Goal: Transaction & Acquisition: Purchase product/service

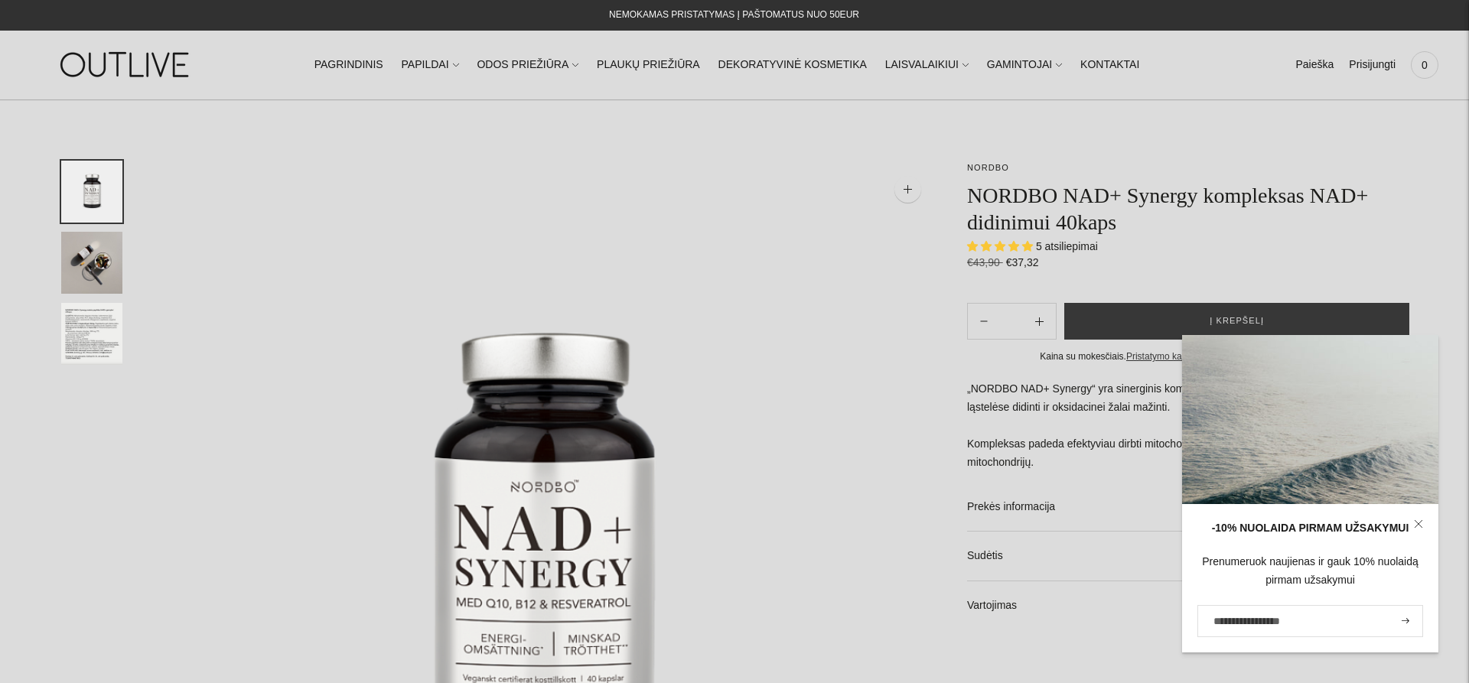
select select "**********"
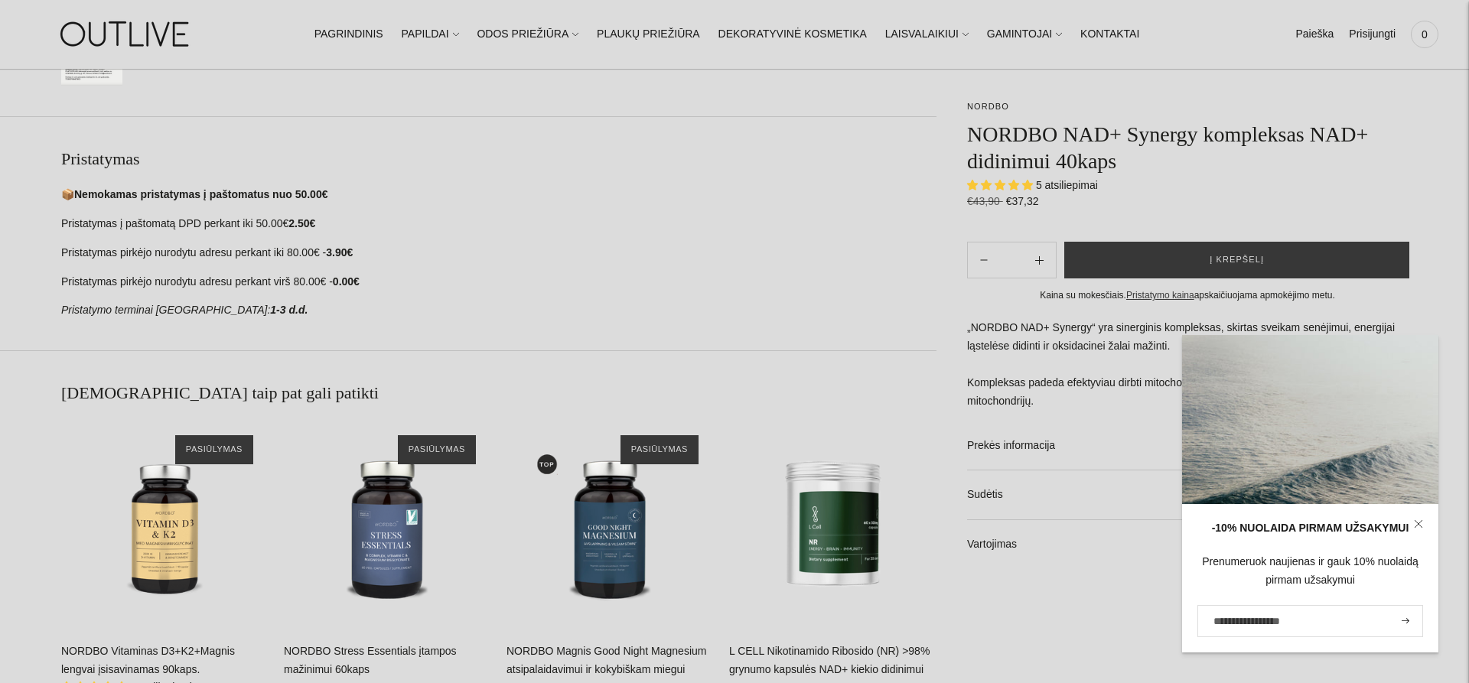
click at [596, 335] on section "Pristatymas 📦 Nemokamas pristatymas į paštomatus nuo 50.00€ Pristatymas į pašto…" at bounding box center [468, 233] width 936 height 234
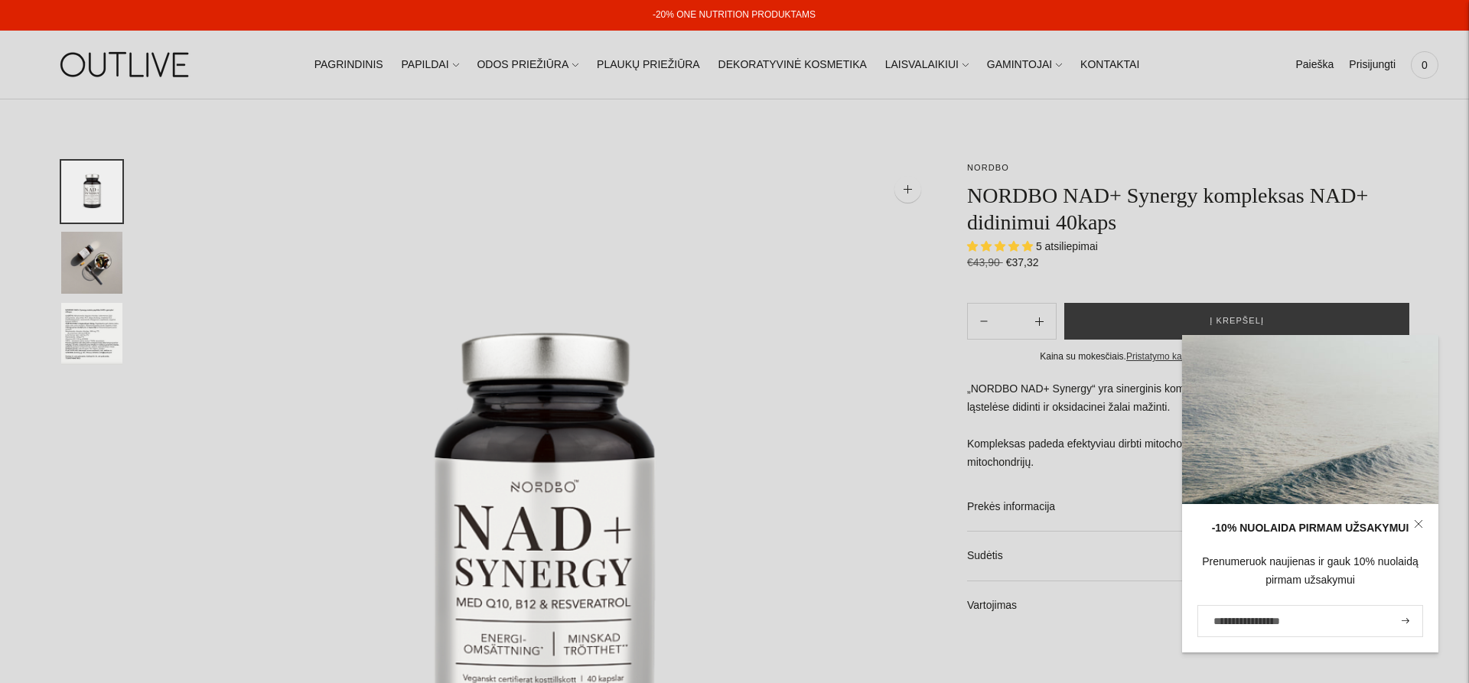
click at [782, 334] on img at bounding box center [544, 552] width 783 height 783
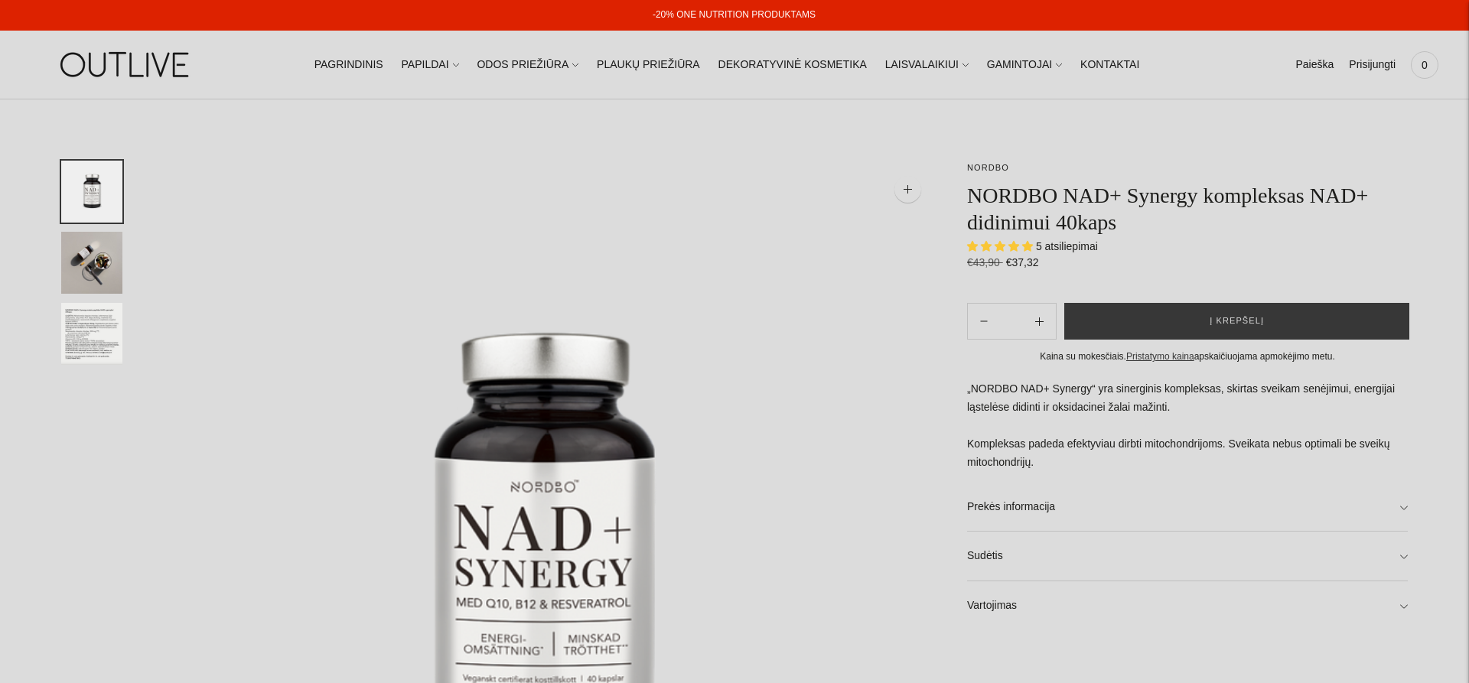
select select "**********"
click at [799, 285] on img at bounding box center [544, 552] width 783 height 783
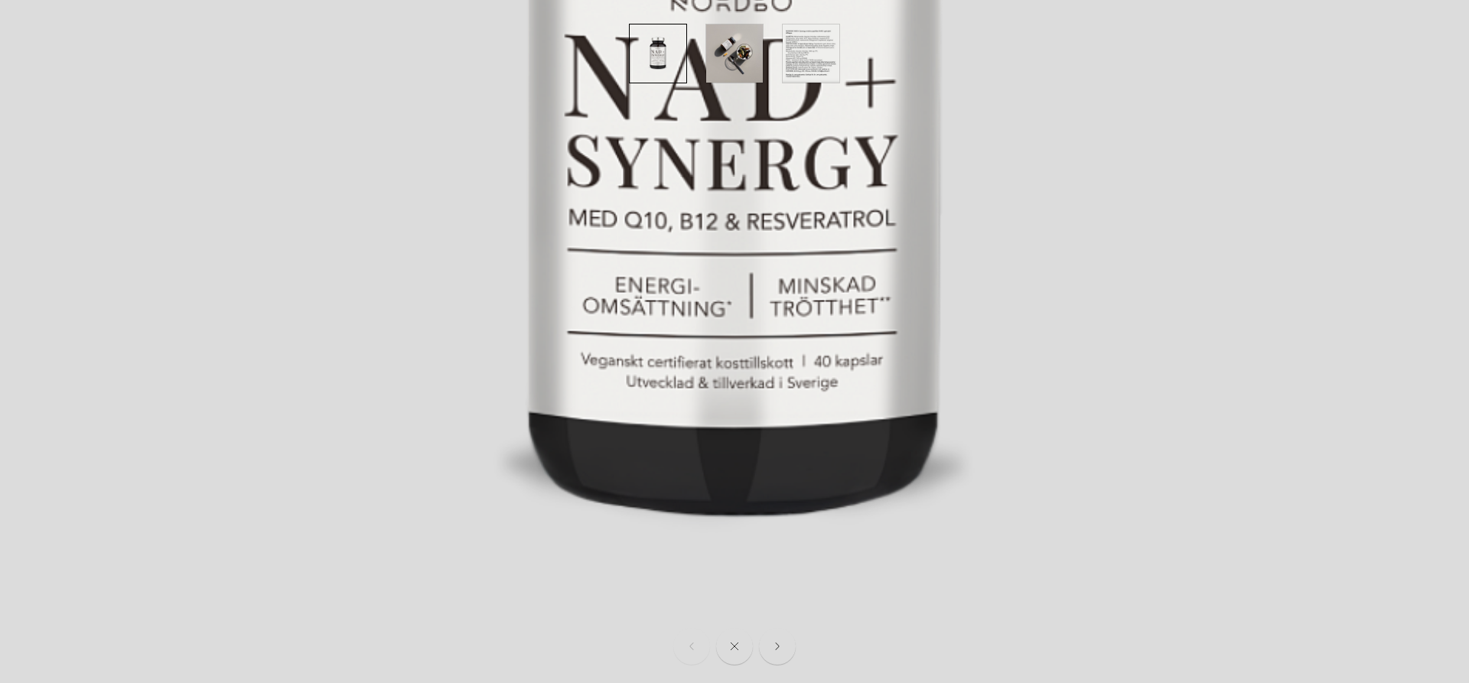
scroll to position [786, 0]
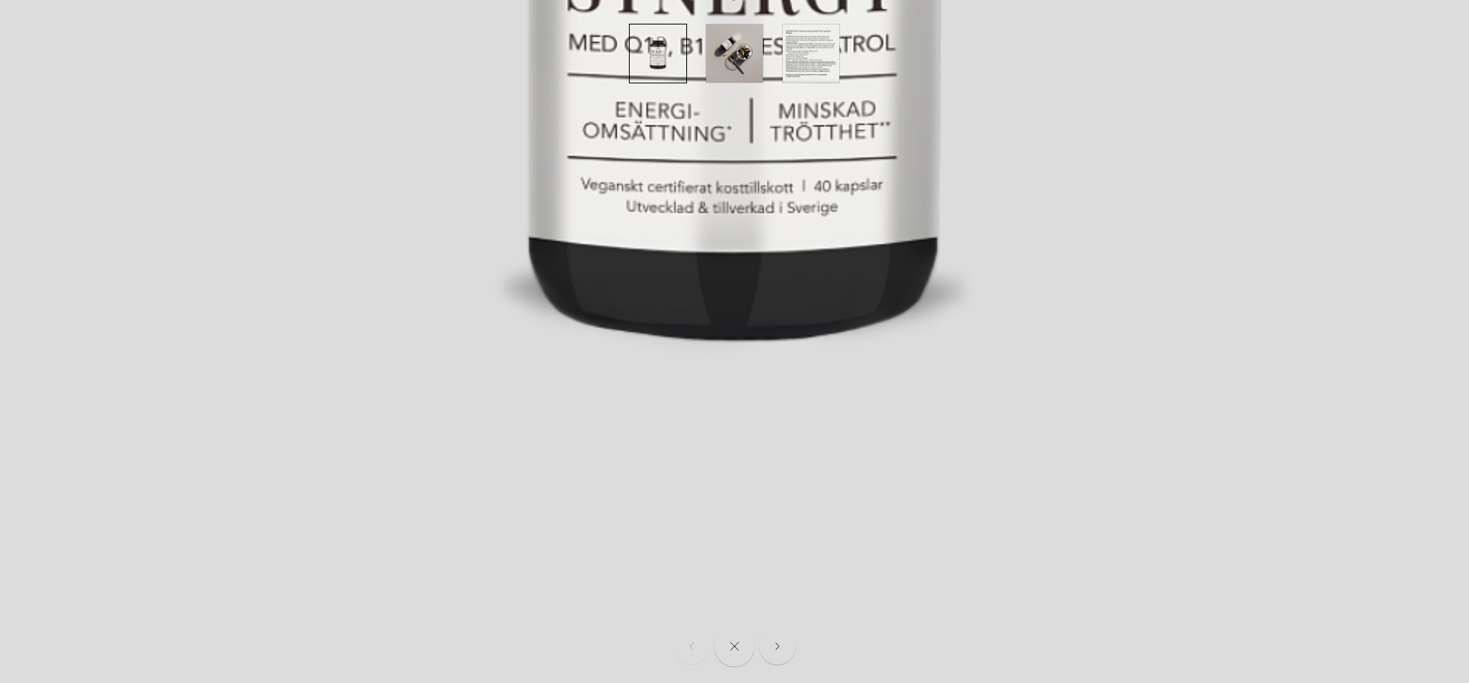
click at [744, 647] on button "Close" at bounding box center [735, 647] width 41 height 41
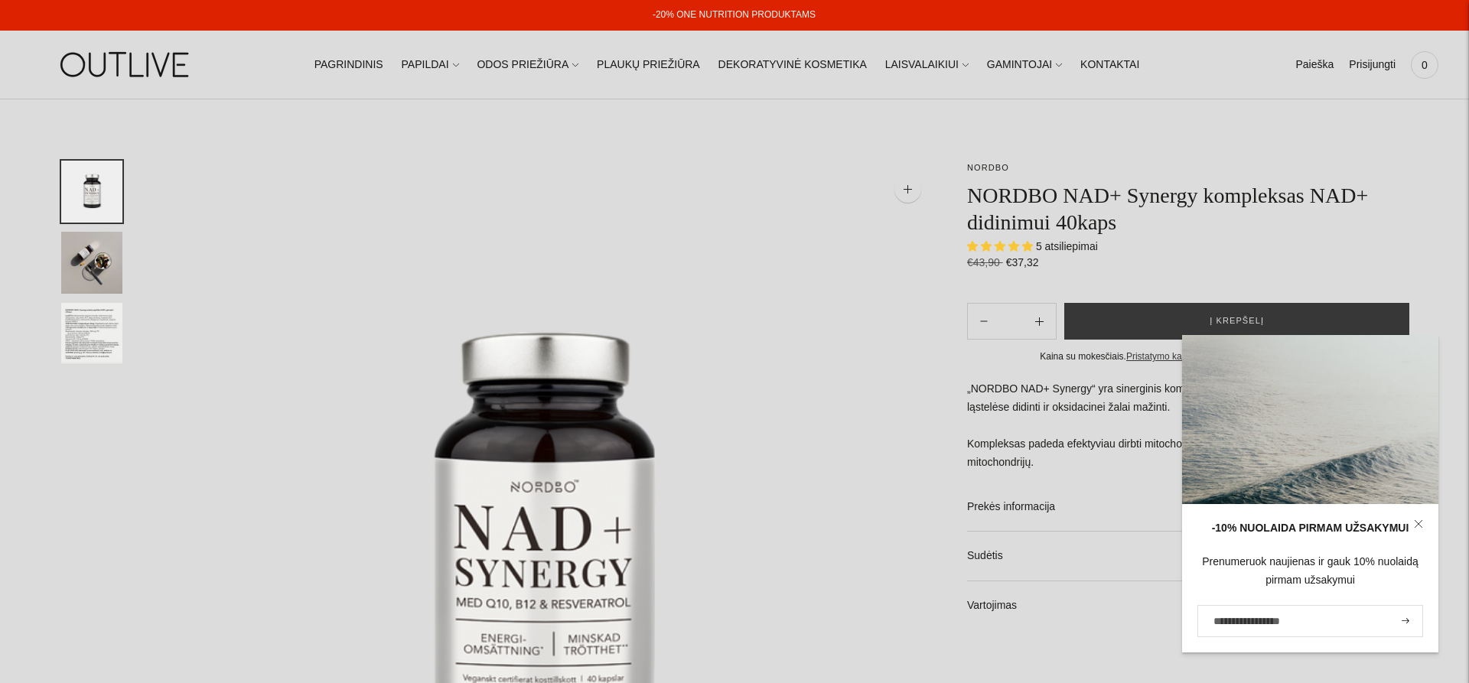
click at [1420, 524] on icon at bounding box center [1418, 523] width 9 height 9
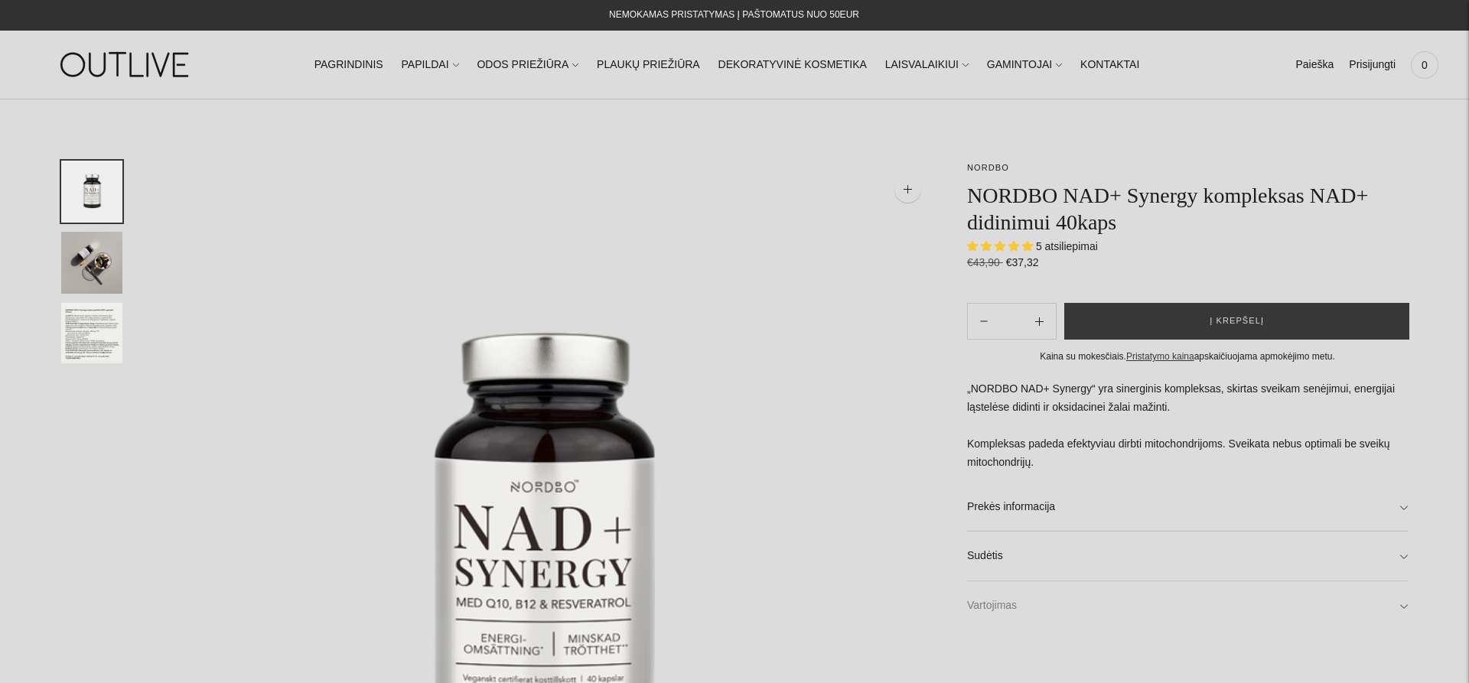
click at [1011, 612] on link "Vartojimas" at bounding box center [1187, 605] width 441 height 49
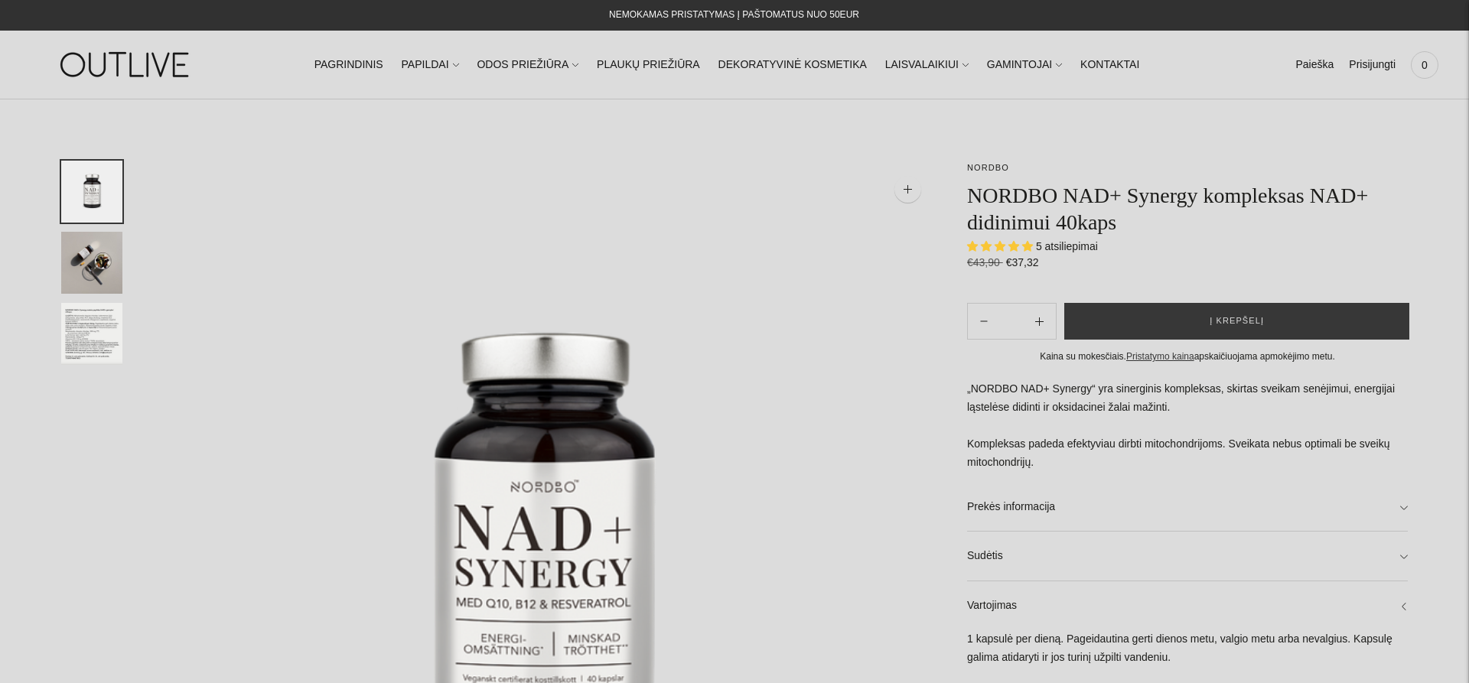
click at [1079, 248] on span "5 atsiliepimai" at bounding box center [1067, 246] width 62 height 12
click at [99, 340] on img "Translation missing: en.general.accessibility.image_thumbail" at bounding box center [91, 334] width 61 height 62
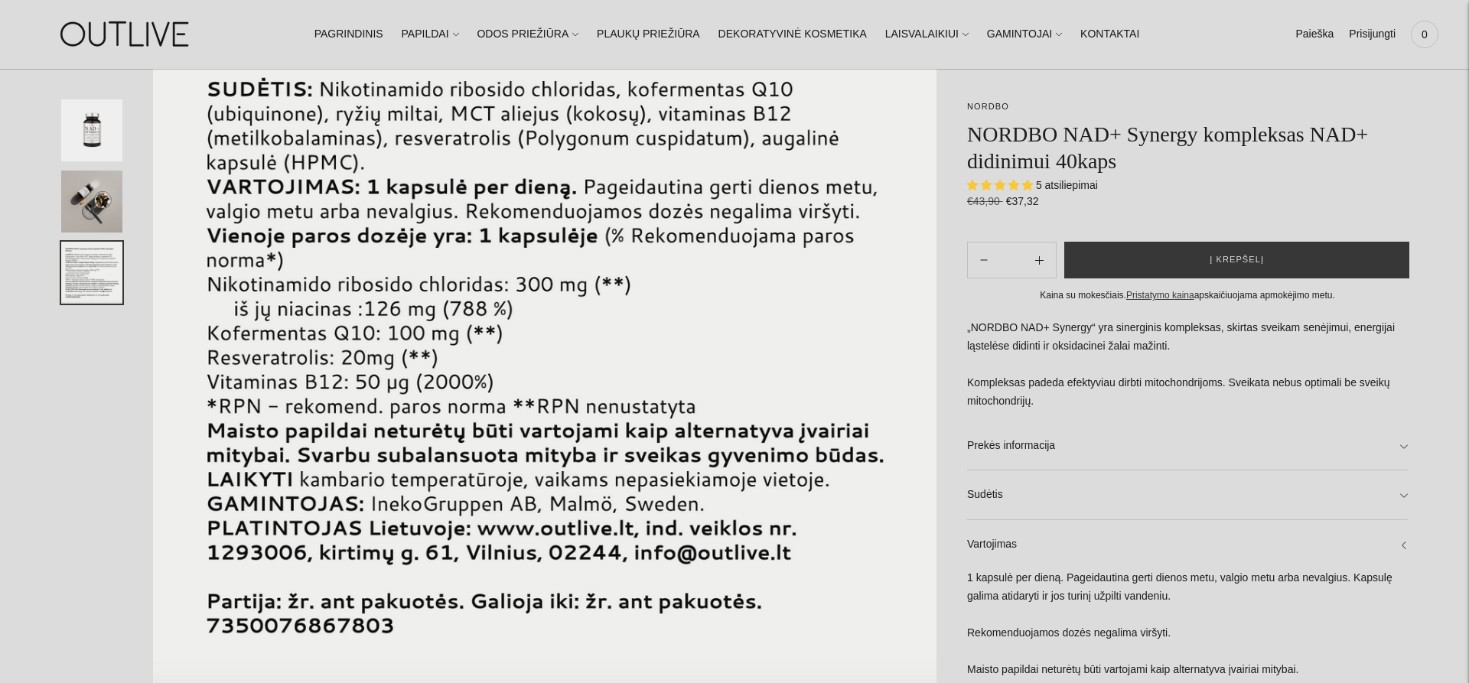
scroll to position [0, 0]
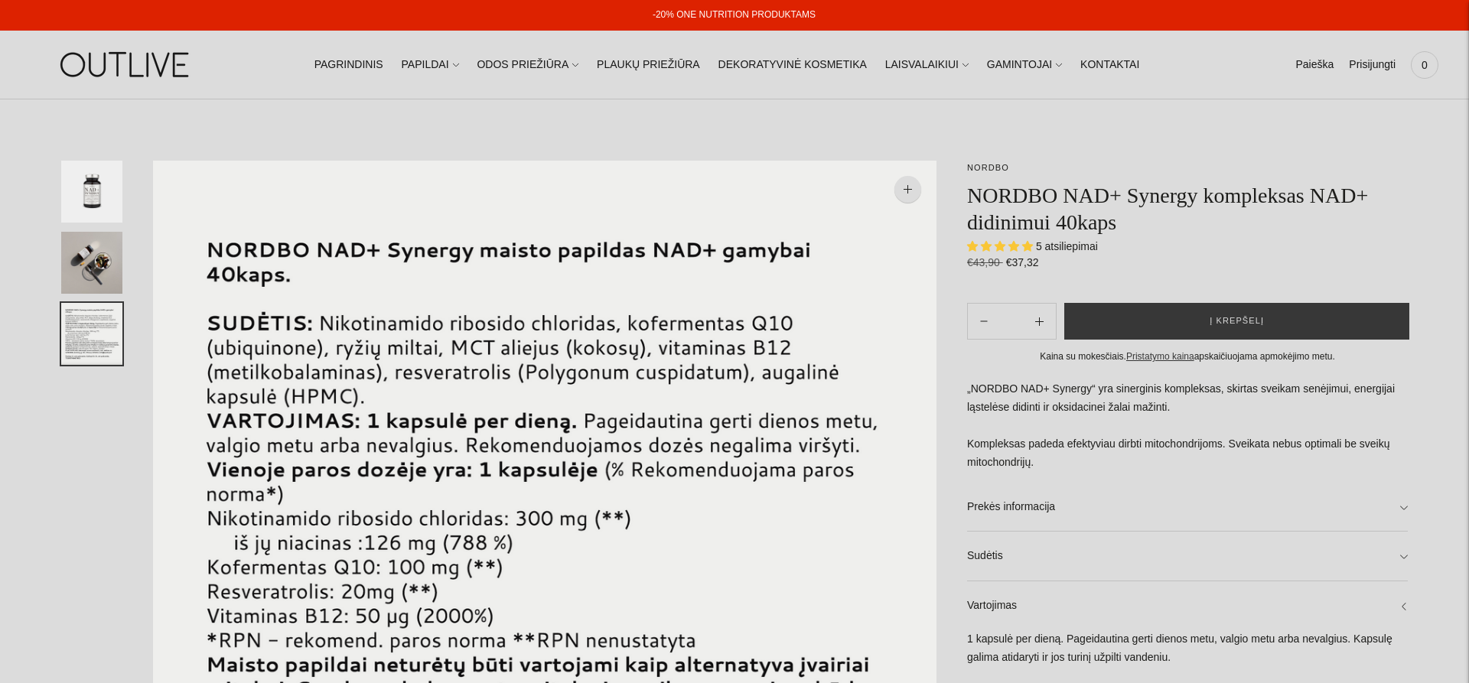
click at [78, 271] on img "Translation missing: en.general.accessibility.image_thumbail" at bounding box center [91, 263] width 61 height 62
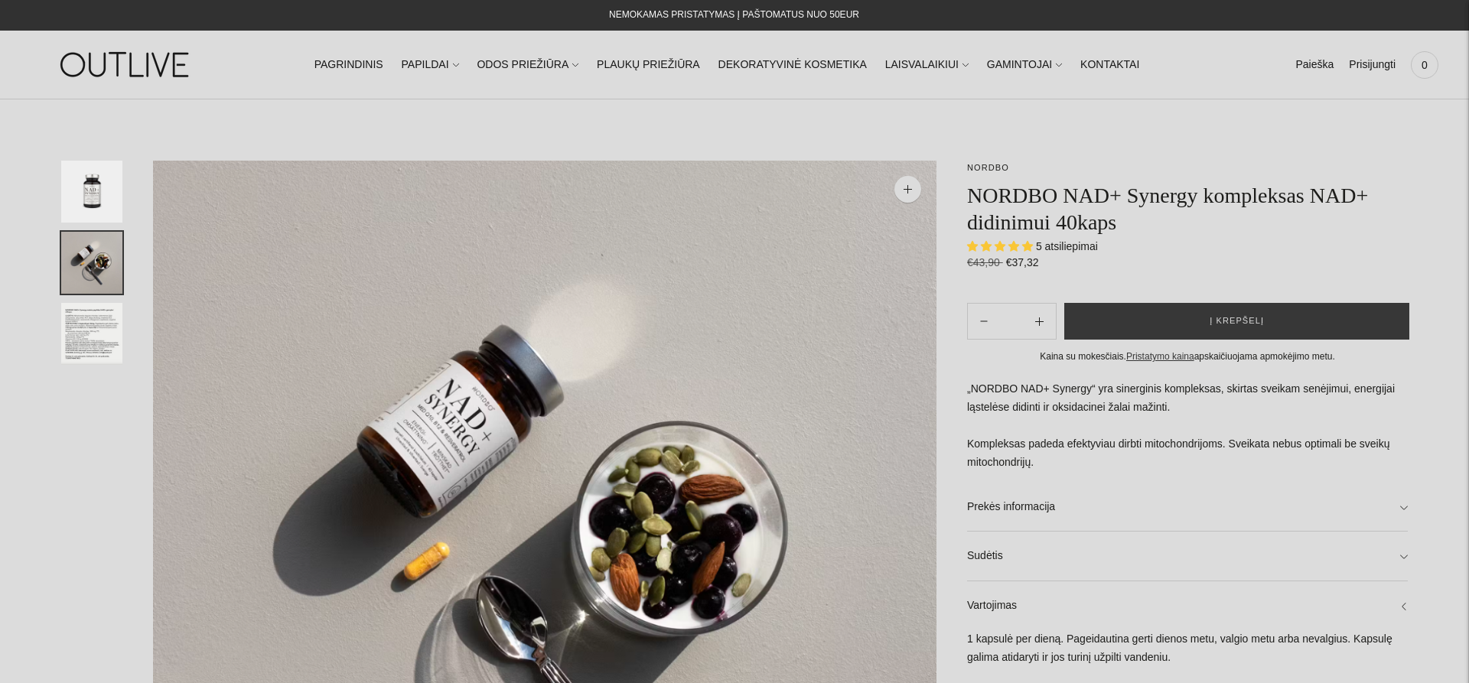
click at [101, 197] on img "Translation missing: en.general.accessibility.image_thumbail" at bounding box center [91, 192] width 61 height 62
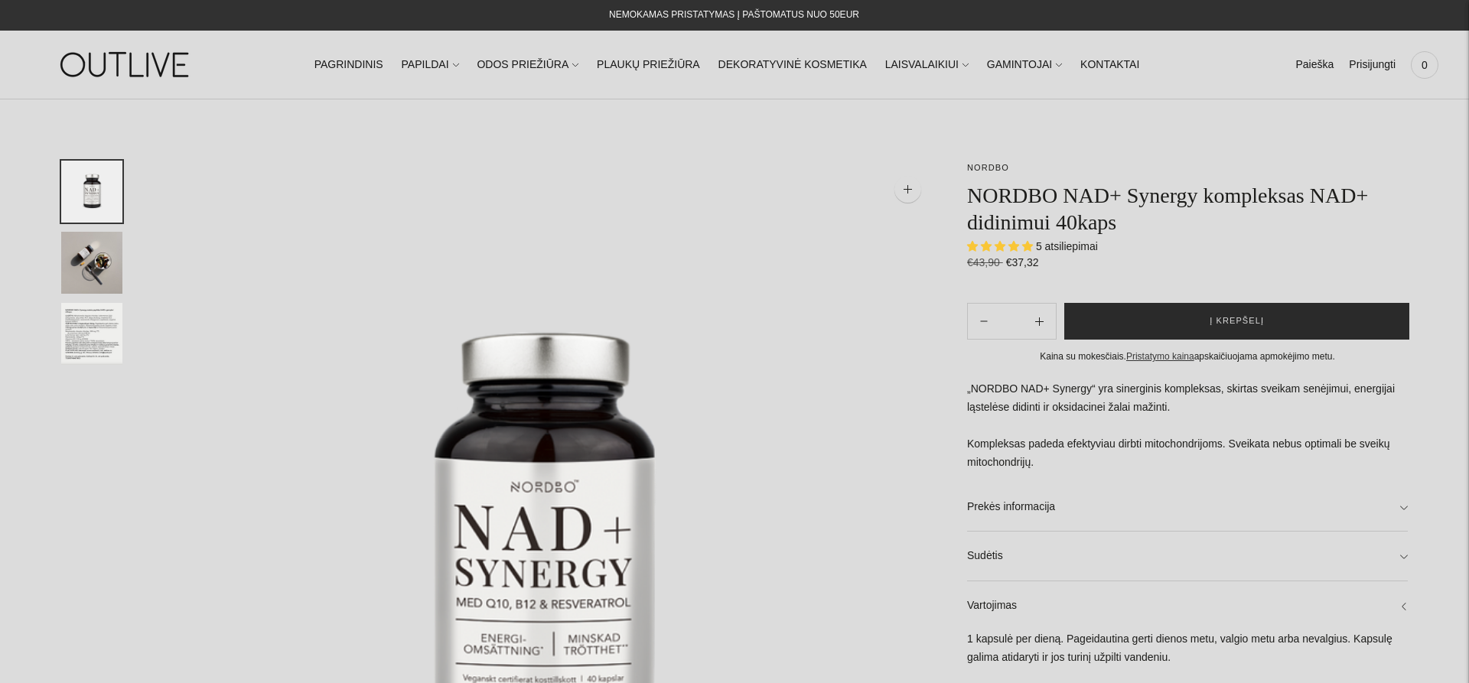
click at [1280, 330] on button "Į krepšelį" at bounding box center [1236, 321] width 345 height 37
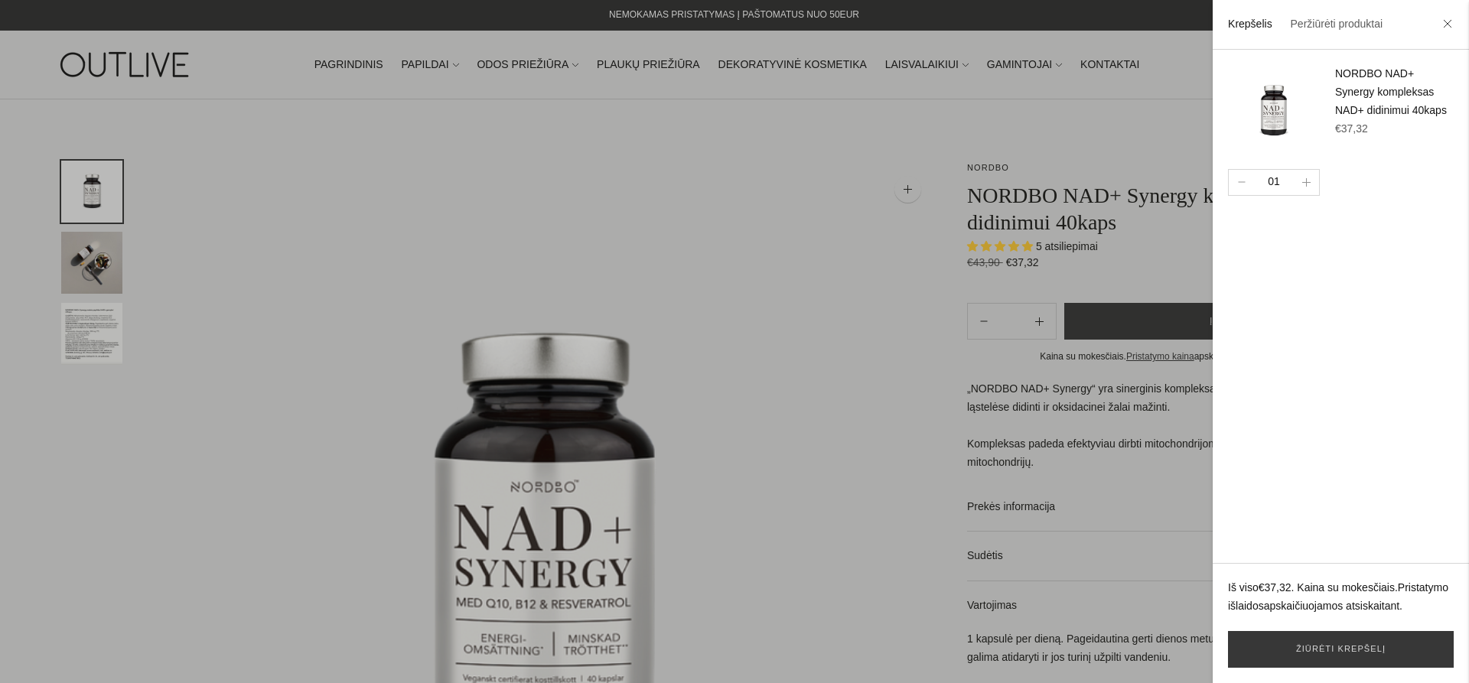
click at [728, 152] on div at bounding box center [734, 341] width 1469 height 683
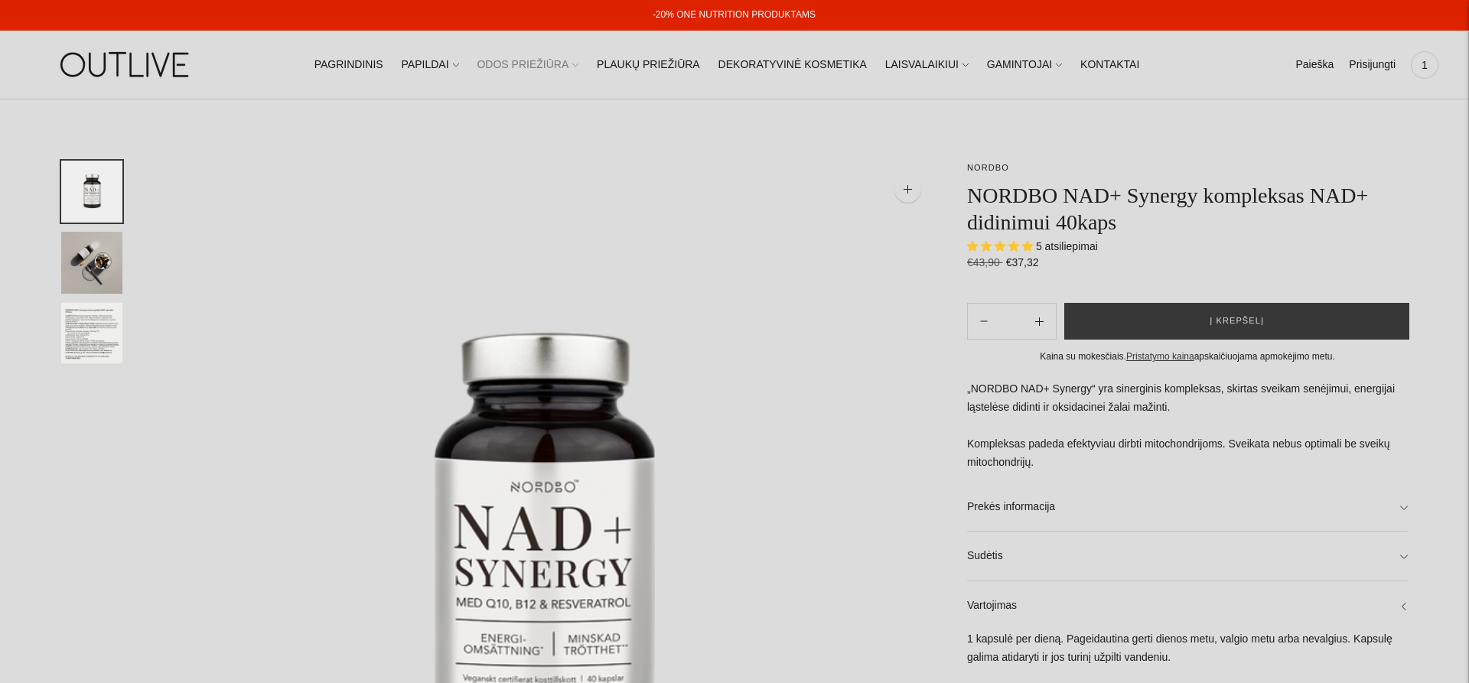
click at [567, 60] on link "ODOS PRIEŽIŪRA" at bounding box center [528, 65] width 102 height 34
click at [646, 60] on link "PLAUKŲ PRIEŽIŪRA" at bounding box center [648, 65] width 103 height 34
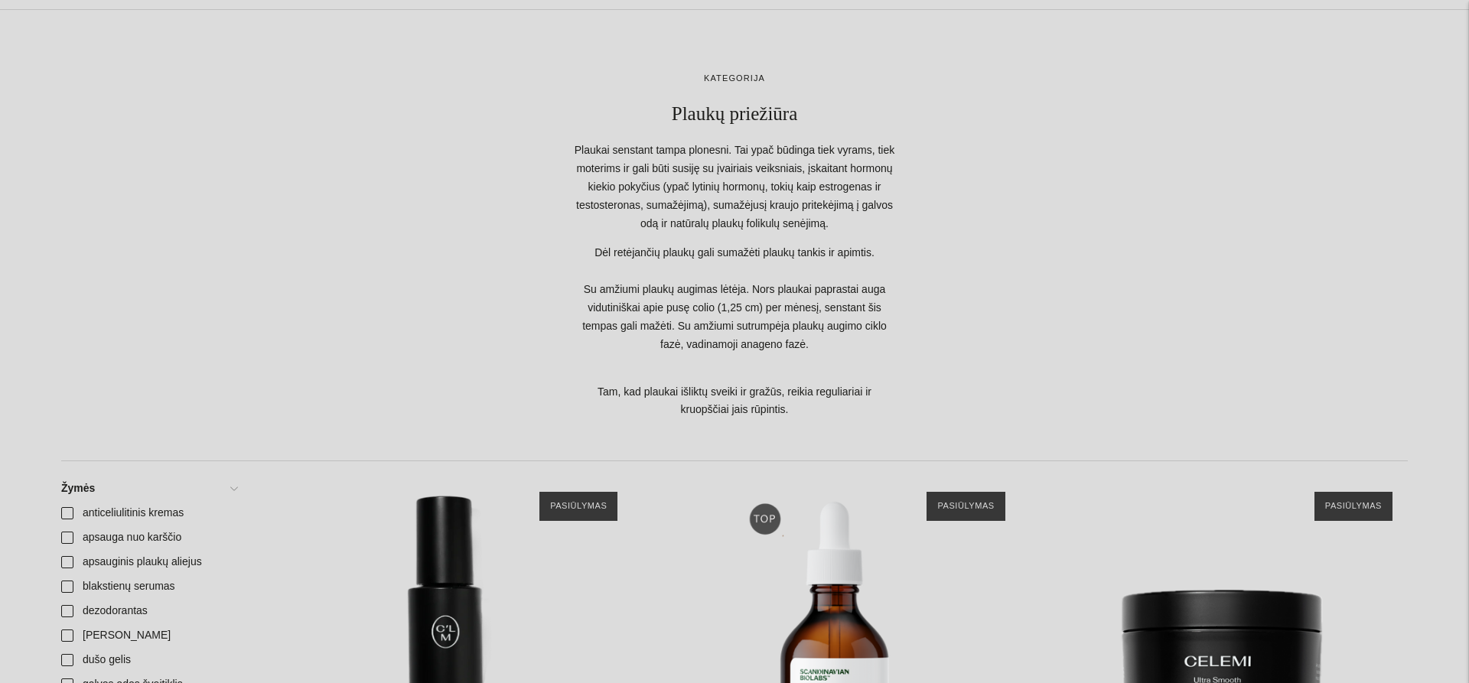
scroll to position [156, 0]
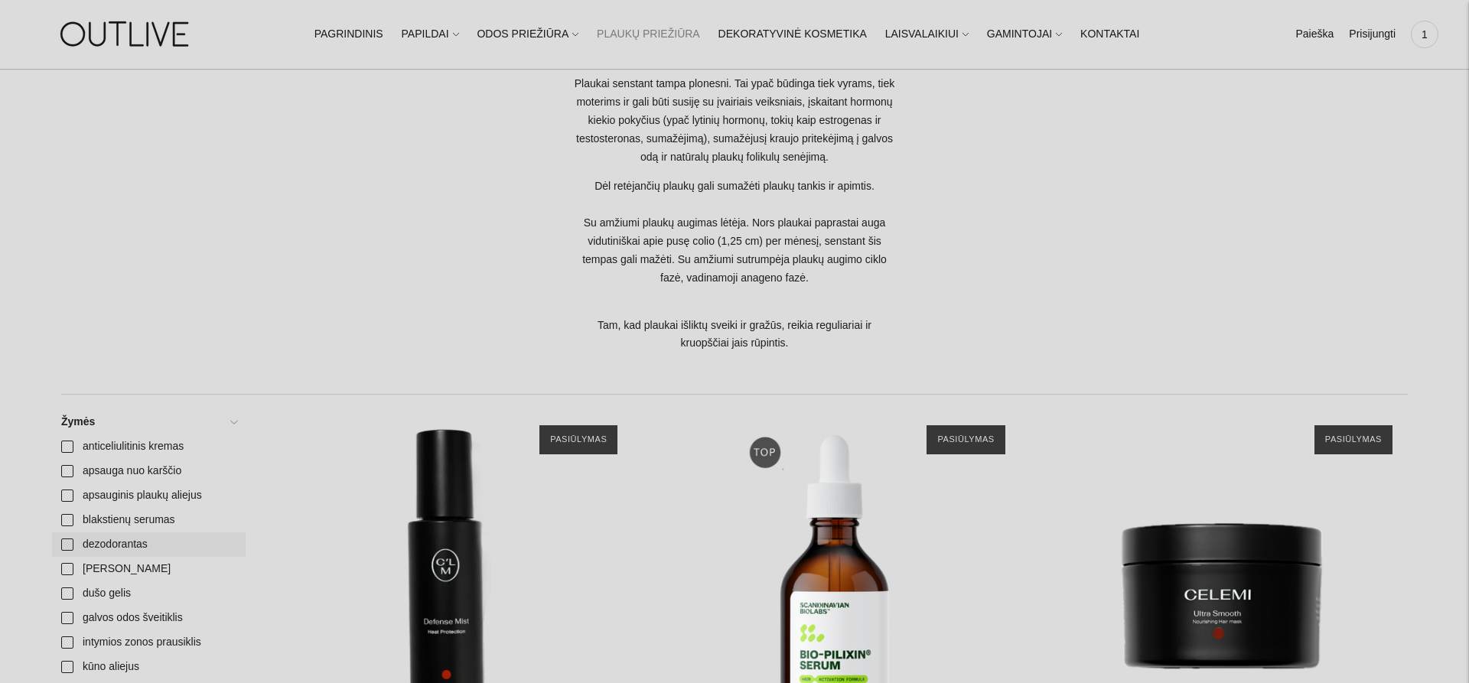
click at [122, 551] on link "dezodorantas" at bounding box center [149, 544] width 194 height 24
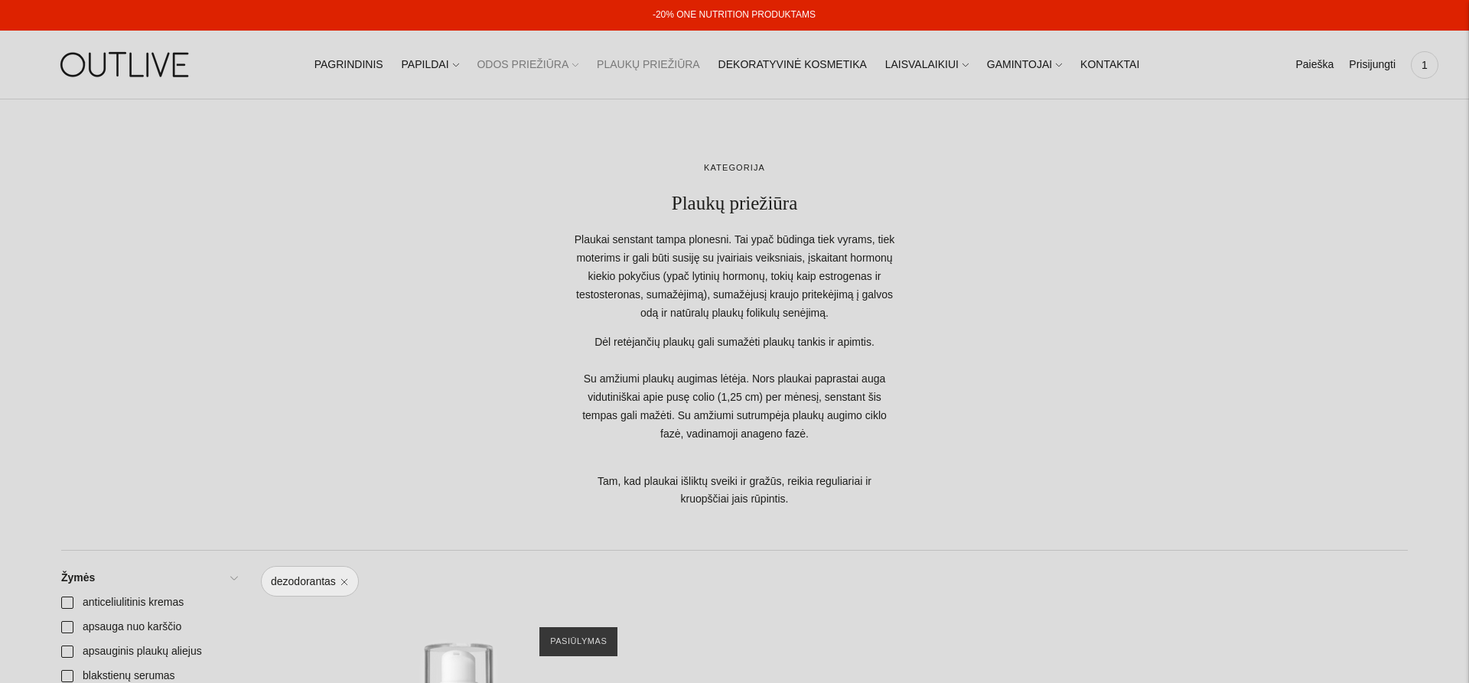
click at [552, 59] on link "ODOS PRIEŽIŪRA" at bounding box center [528, 65] width 102 height 34
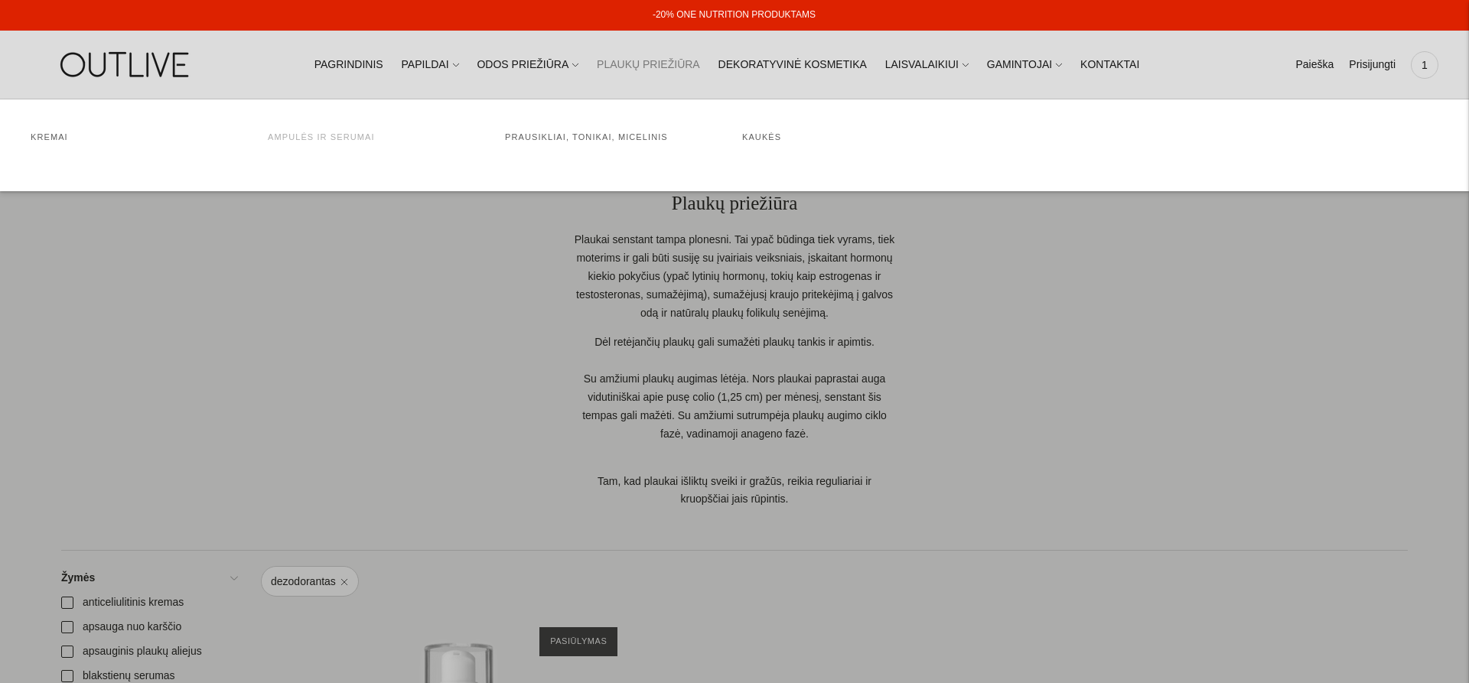
click at [319, 139] on link "Ampulės ir serumai" at bounding box center [321, 136] width 107 height 9
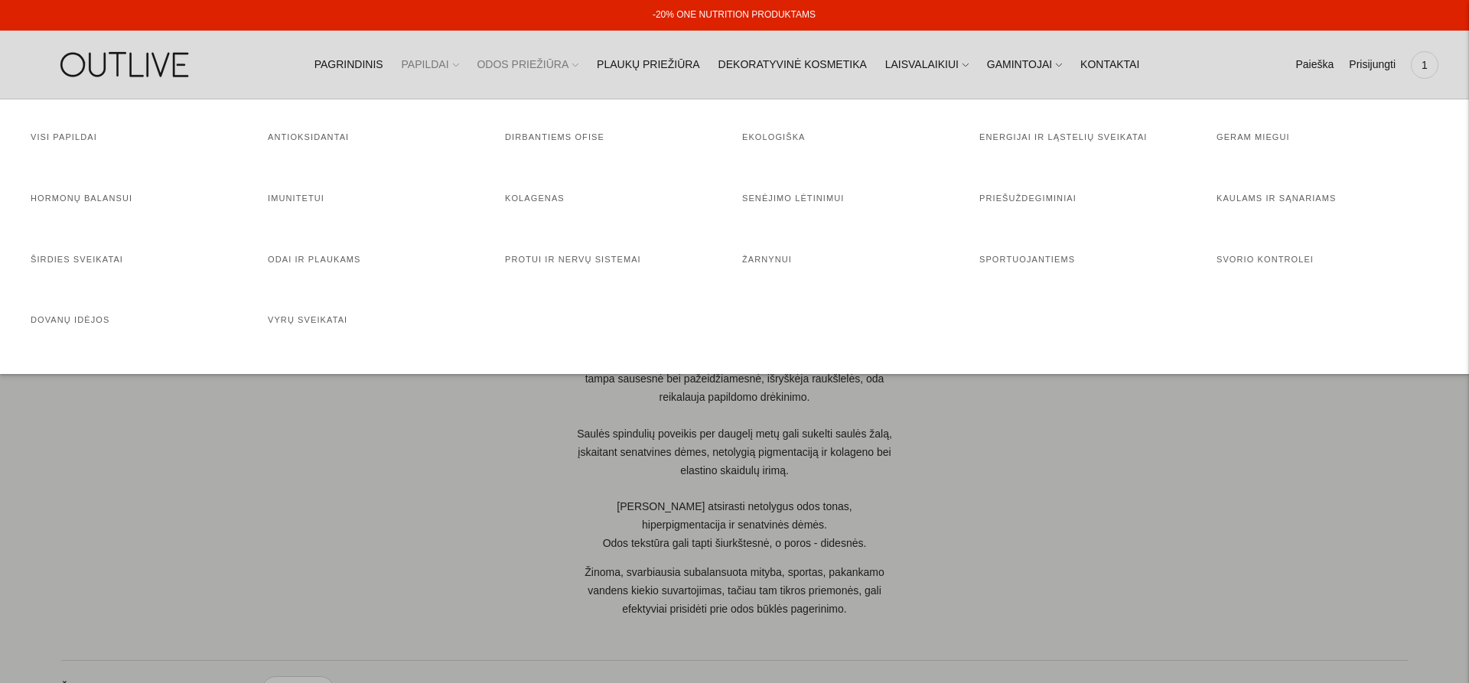
click at [450, 62] on link "PAPILDAI" at bounding box center [430, 65] width 57 height 34
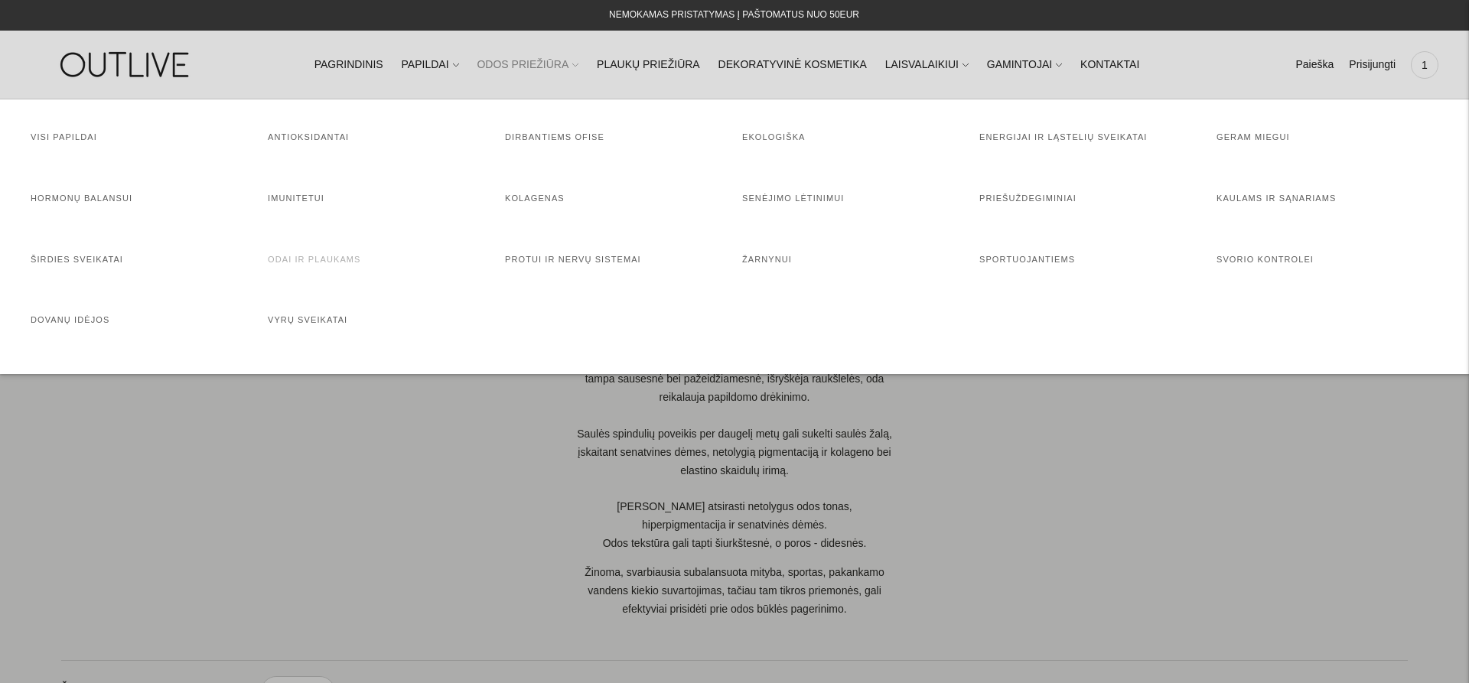
click at [330, 259] on link "Odai ir plaukams" at bounding box center [314, 259] width 93 height 9
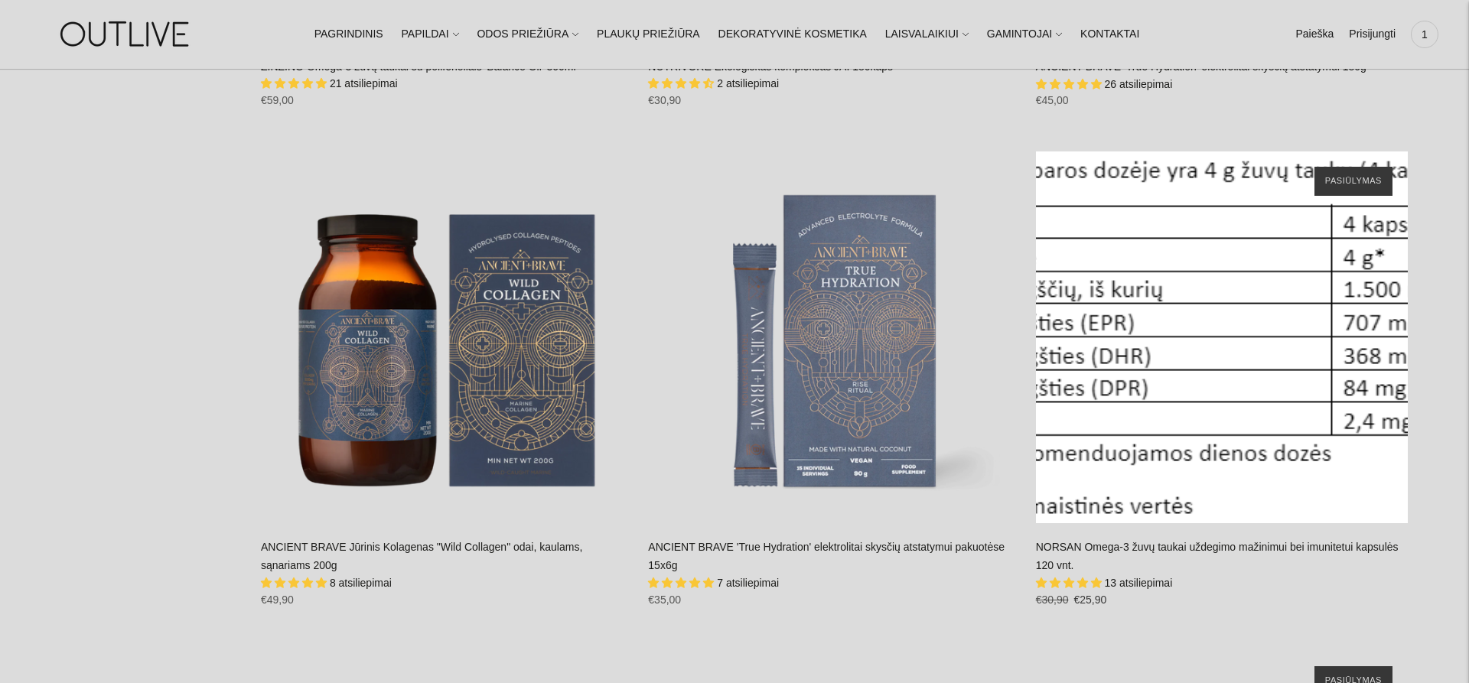
scroll to position [2965, 0]
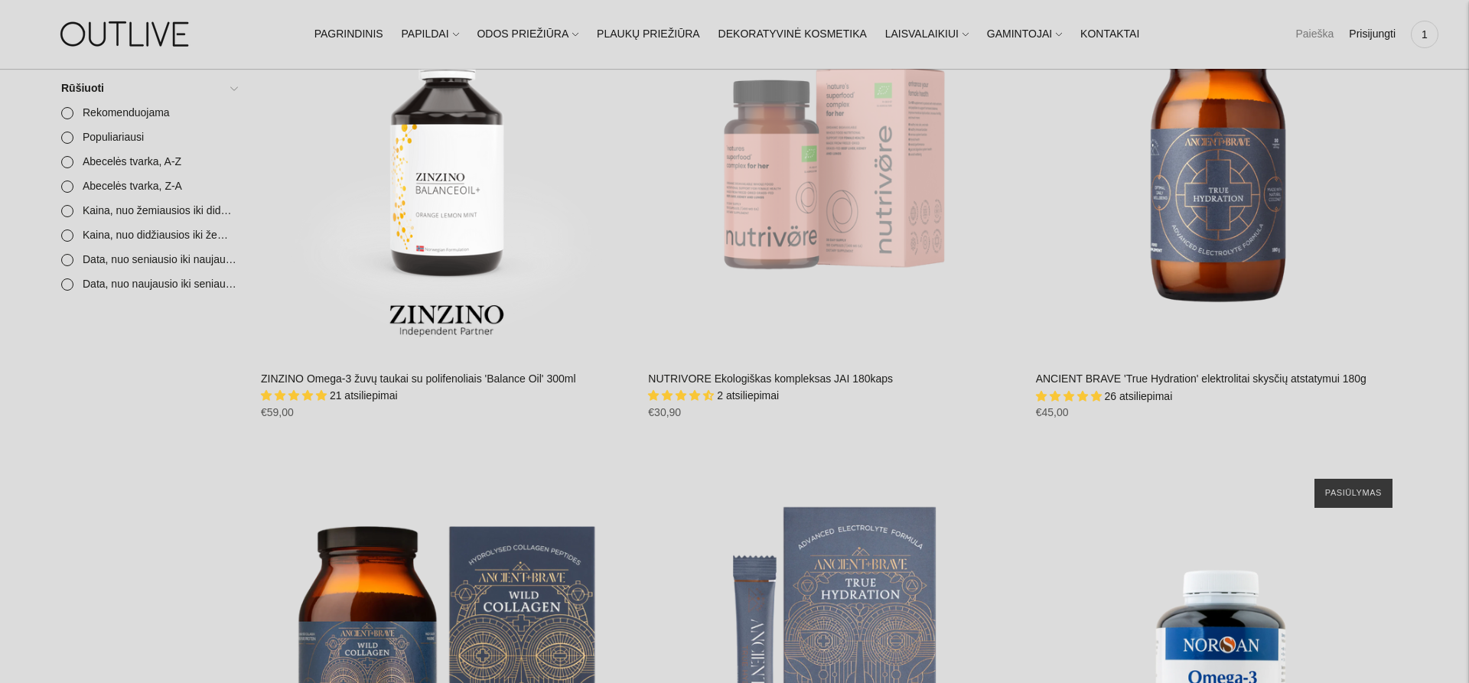
click at [1321, 36] on link "Paieška" at bounding box center [1314, 35] width 38 height 34
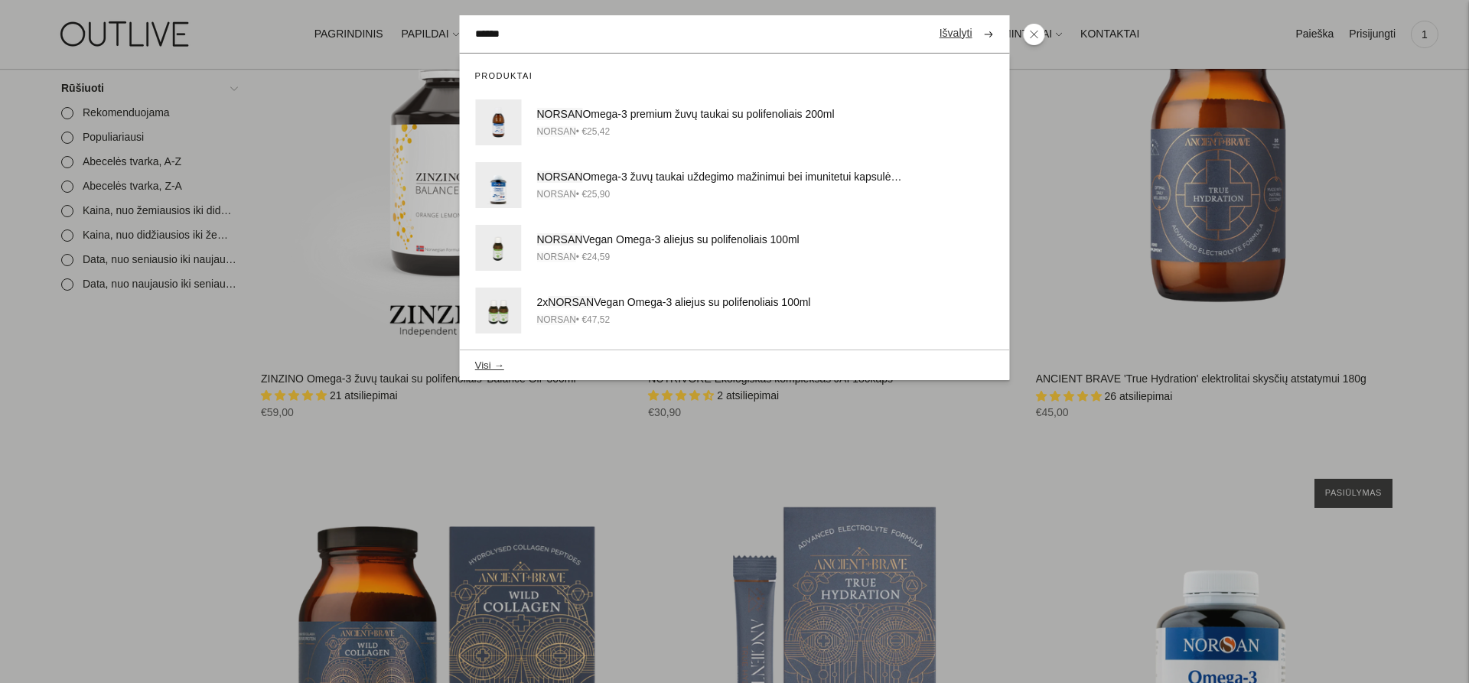
type input "******"
click at [975, 19] on button "submit" at bounding box center [988, 34] width 27 height 30
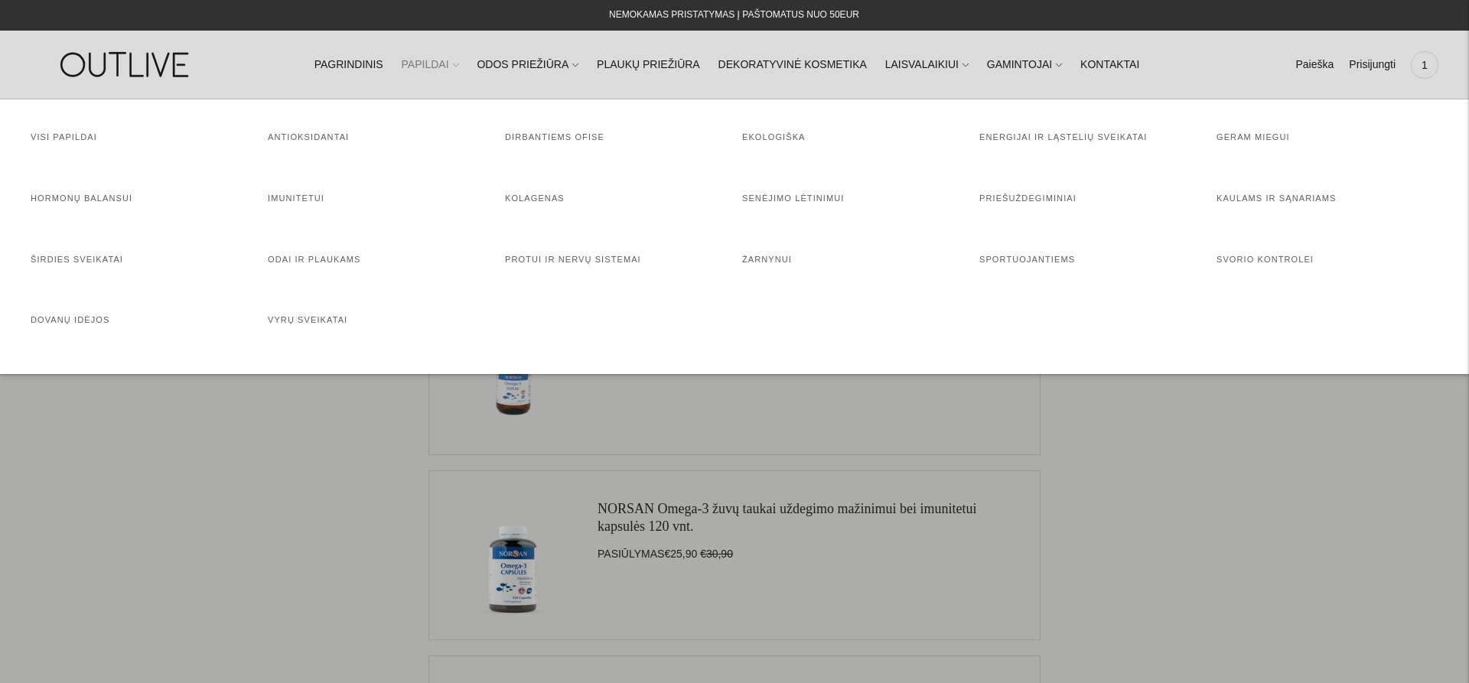
click at [441, 60] on link "PAPILDAI" at bounding box center [430, 65] width 57 height 34
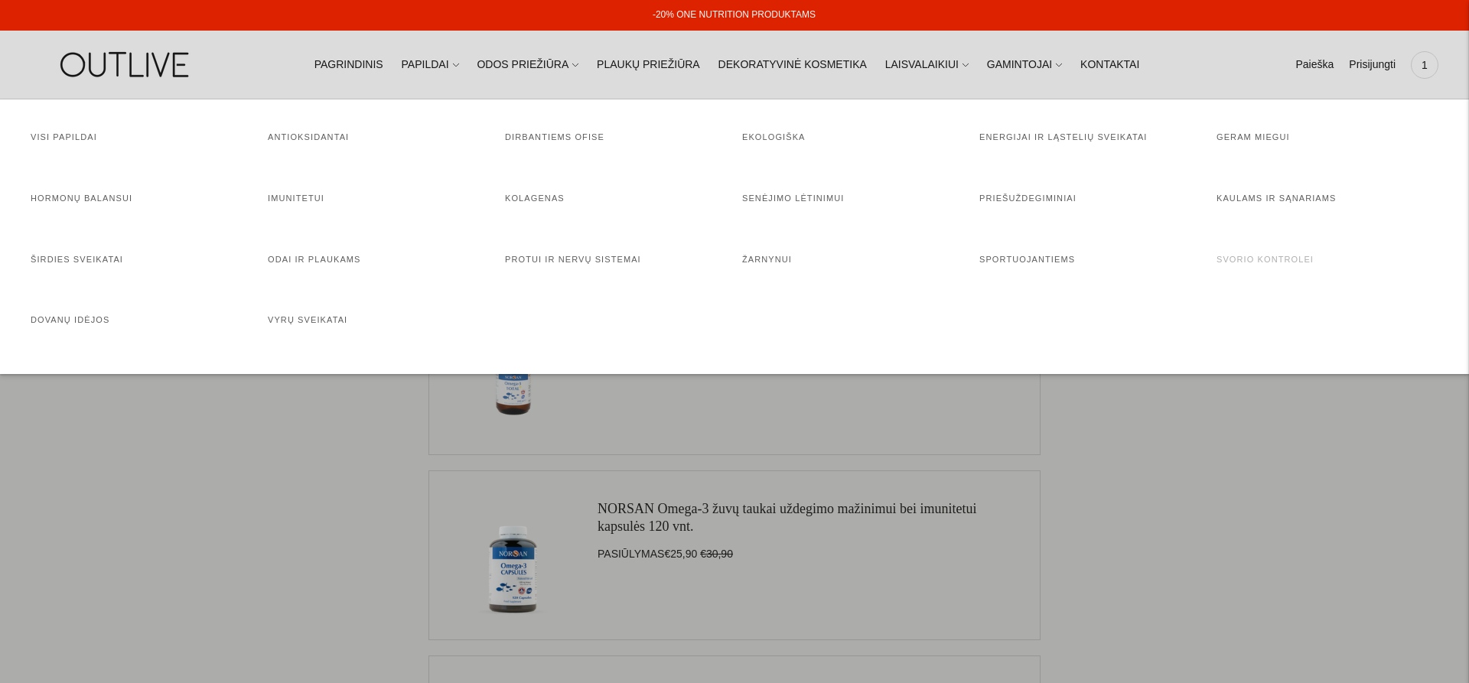
click at [1269, 262] on link "Svorio kontrolei" at bounding box center [1264, 259] width 97 height 9
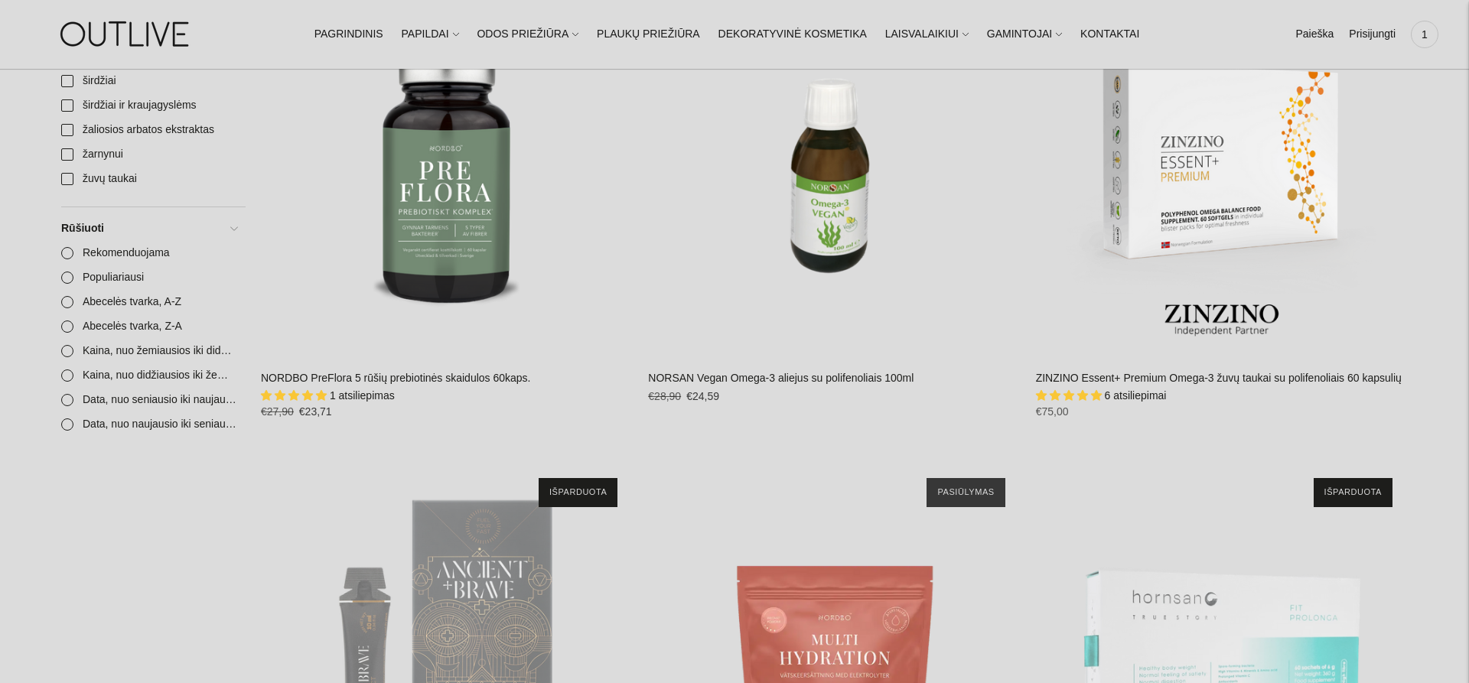
scroll to position [2029, 0]
